Goal: Browse casually

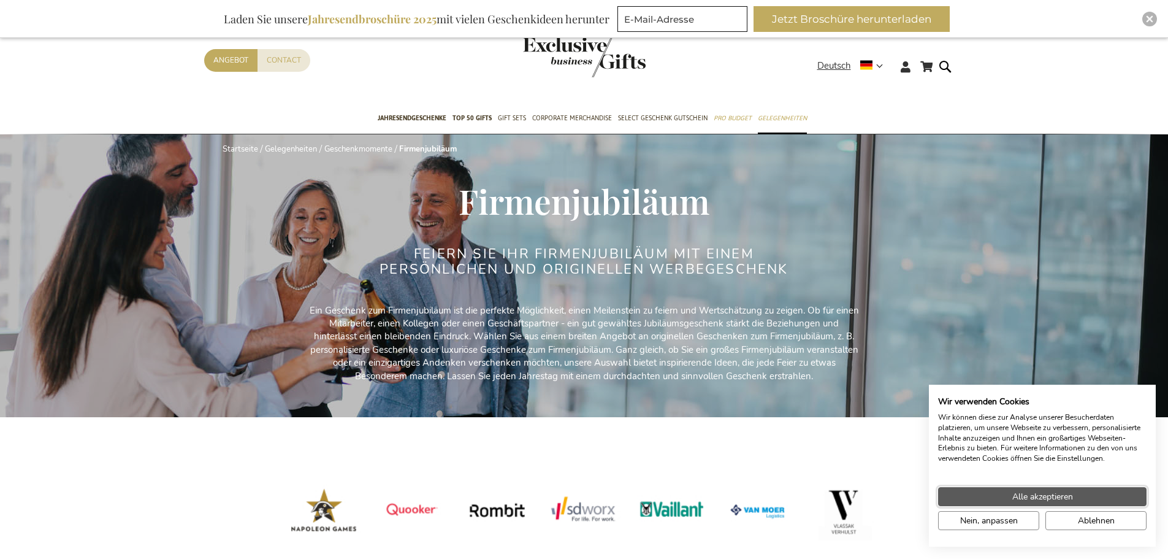
click at [1062, 497] on span "Alle akzeptieren" at bounding box center [1043, 496] width 61 height 13
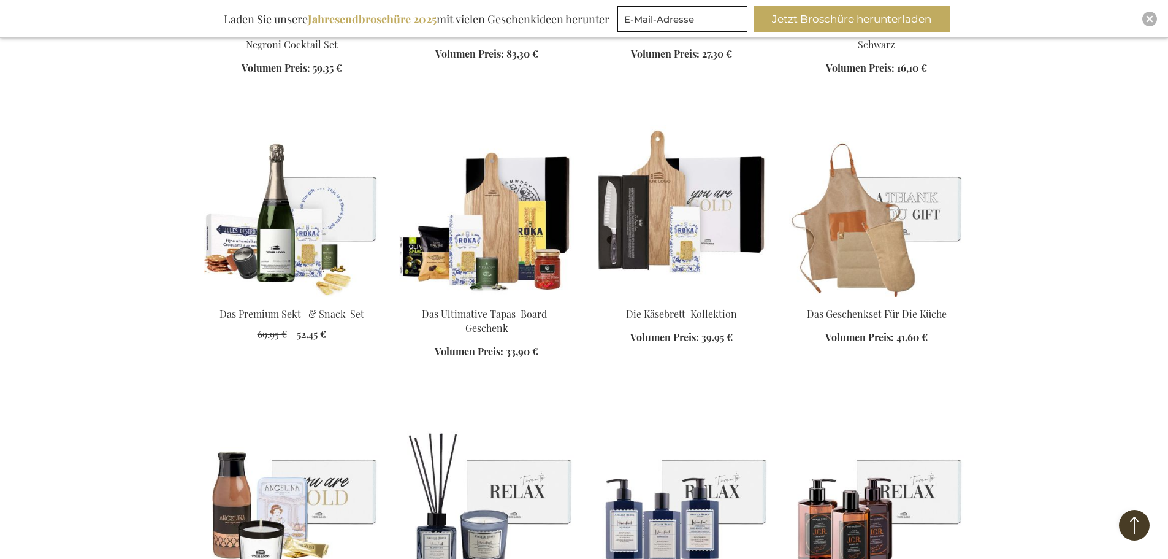
scroll to position [1472, 0]
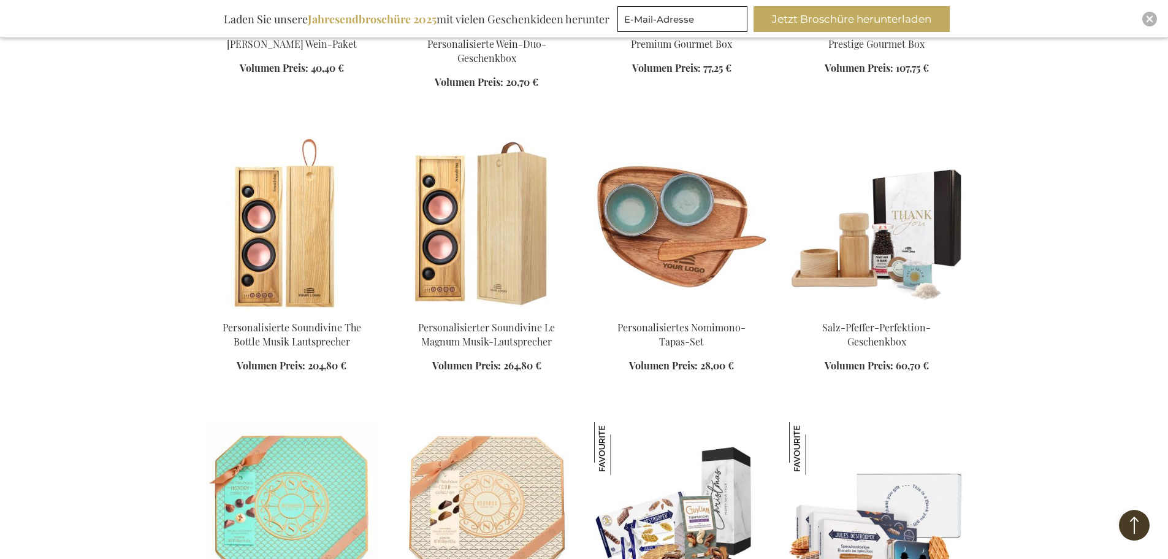
scroll to position [3925, 0]
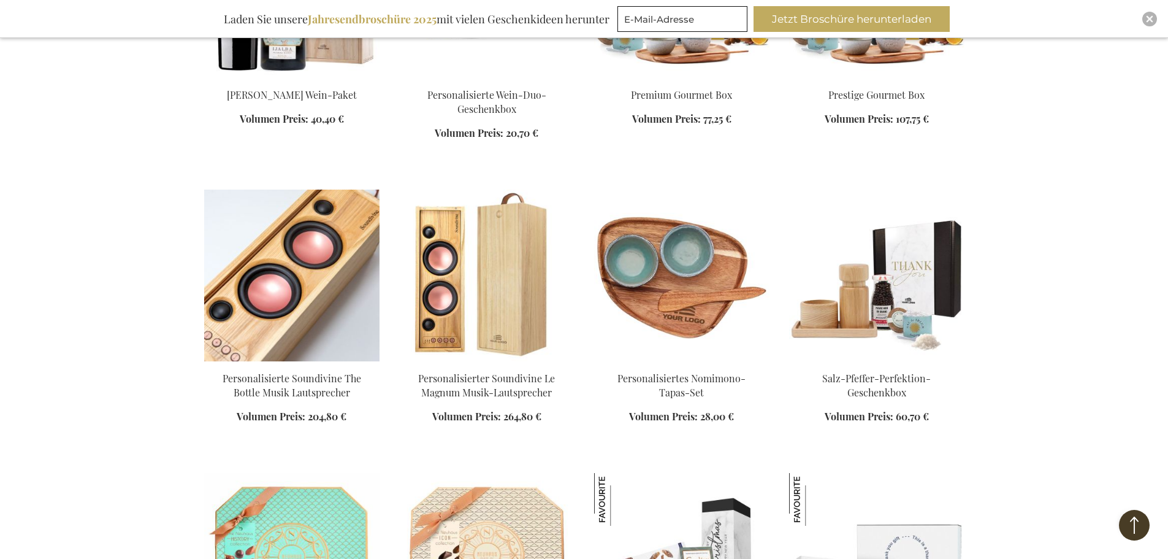
click at [310, 314] on img at bounding box center [291, 276] width 175 height 172
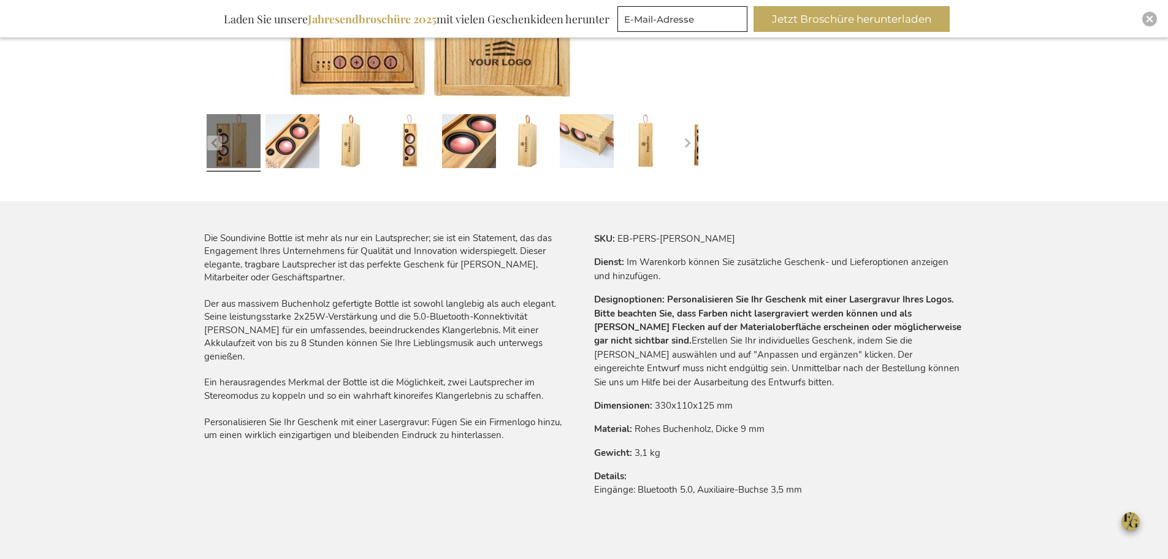
scroll to position [613, 0]
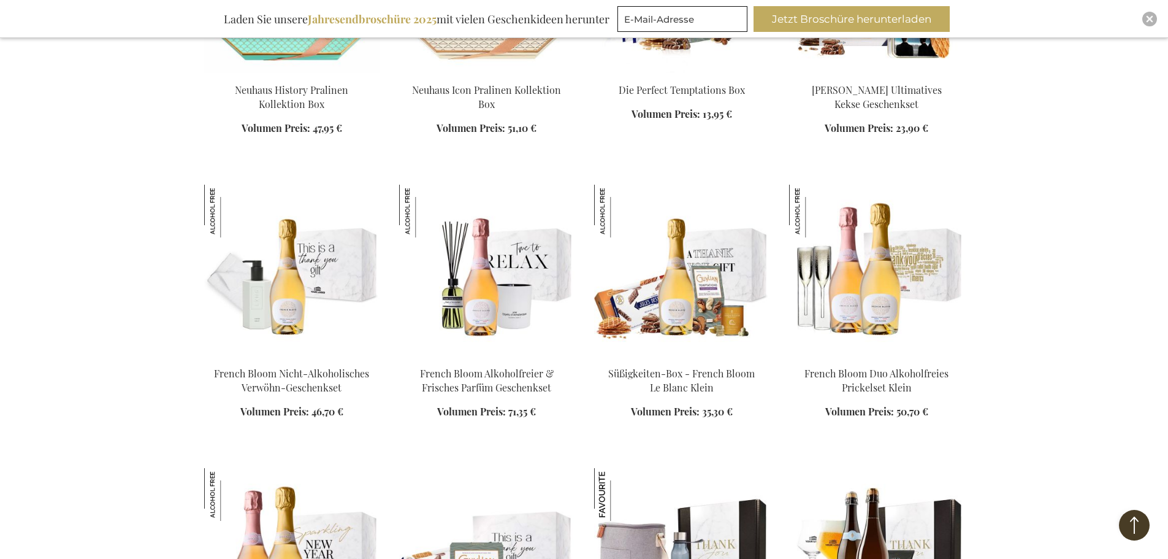
scroll to position [2115, 0]
